Goal: Information Seeking & Learning: Understand process/instructions

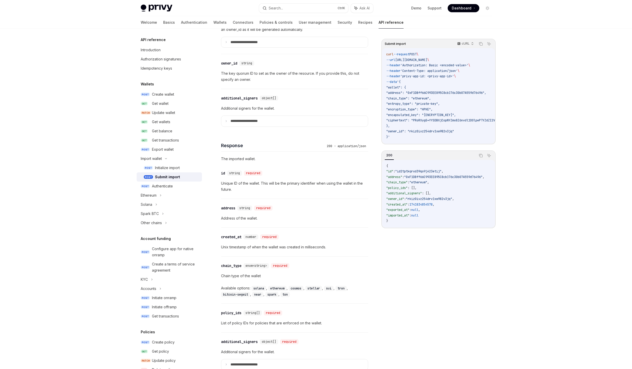
scroll to position [337, 0]
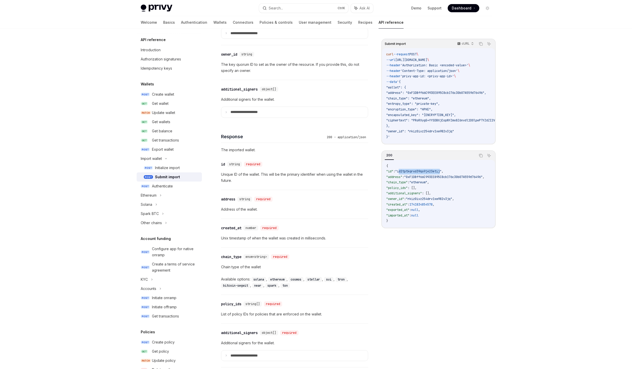
drag, startPoint x: 404, startPoint y: 173, endPoint x: 446, endPoint y: 175, distance: 42.6
click at [442, 173] on span ""id2tptkqrxd39qo9j423etij"" at bounding box center [418, 171] width 46 height 4
drag, startPoint x: 446, startPoint y: 173, endPoint x: 403, endPoint y: 171, distance: 43.1
click at [403, 171] on span ""id2tptkqrxd39qo9j423etij"" at bounding box center [418, 171] width 46 height 4
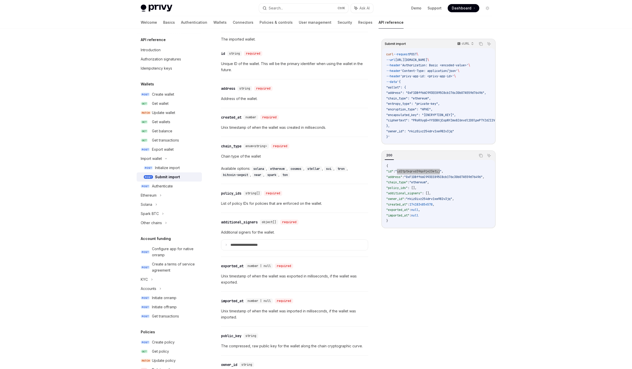
scroll to position [446, 0]
click at [93, 112] on div "Privy Docs home page Search... Ctrl K Ask AI Demo Support Dashboard Dashboard S…" at bounding box center [316, 7] width 632 height 907
click at [94, 117] on div "Privy Docs home page Search... Ctrl K Ask AI Demo Support Dashboard Dashboard S…" at bounding box center [316, 7] width 632 height 907
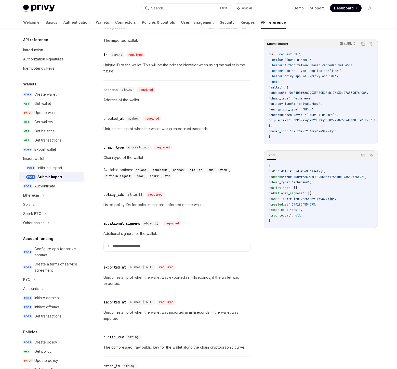
type textarea "*"
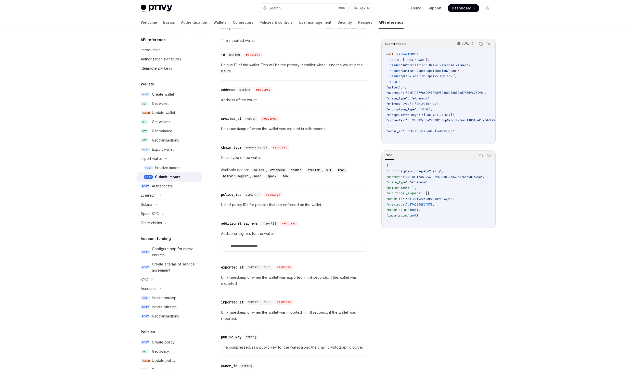
click at [571, 85] on div "Privy Docs home page Search... Ctrl K Ask AI Demo Support Dashboard Dashboard S…" at bounding box center [316, 7] width 632 height 907
